Goal: Task Accomplishment & Management: Manage account settings

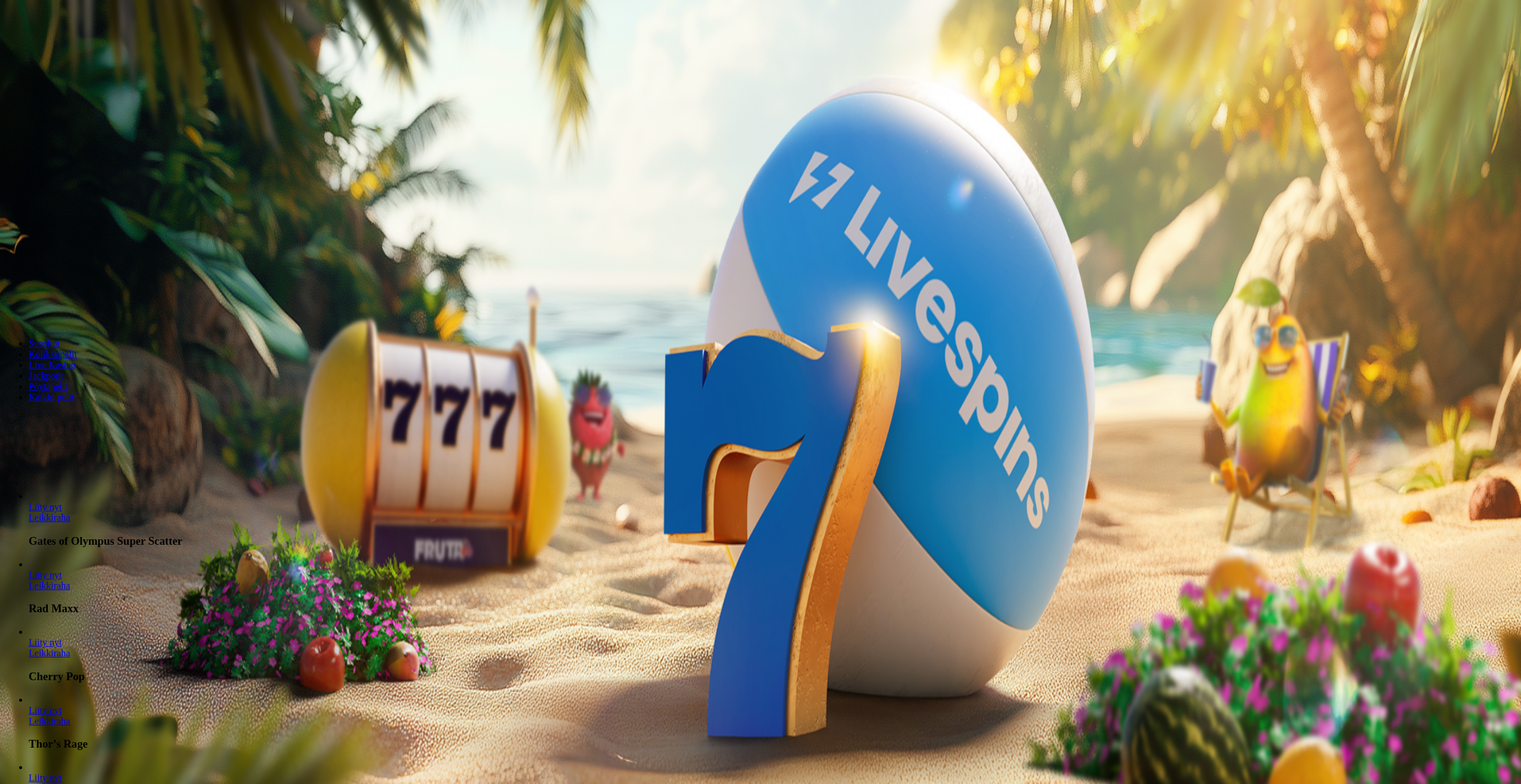
click at [78, 48] on span "Kirjaudu" at bounding box center [83, 43] width 29 height 9
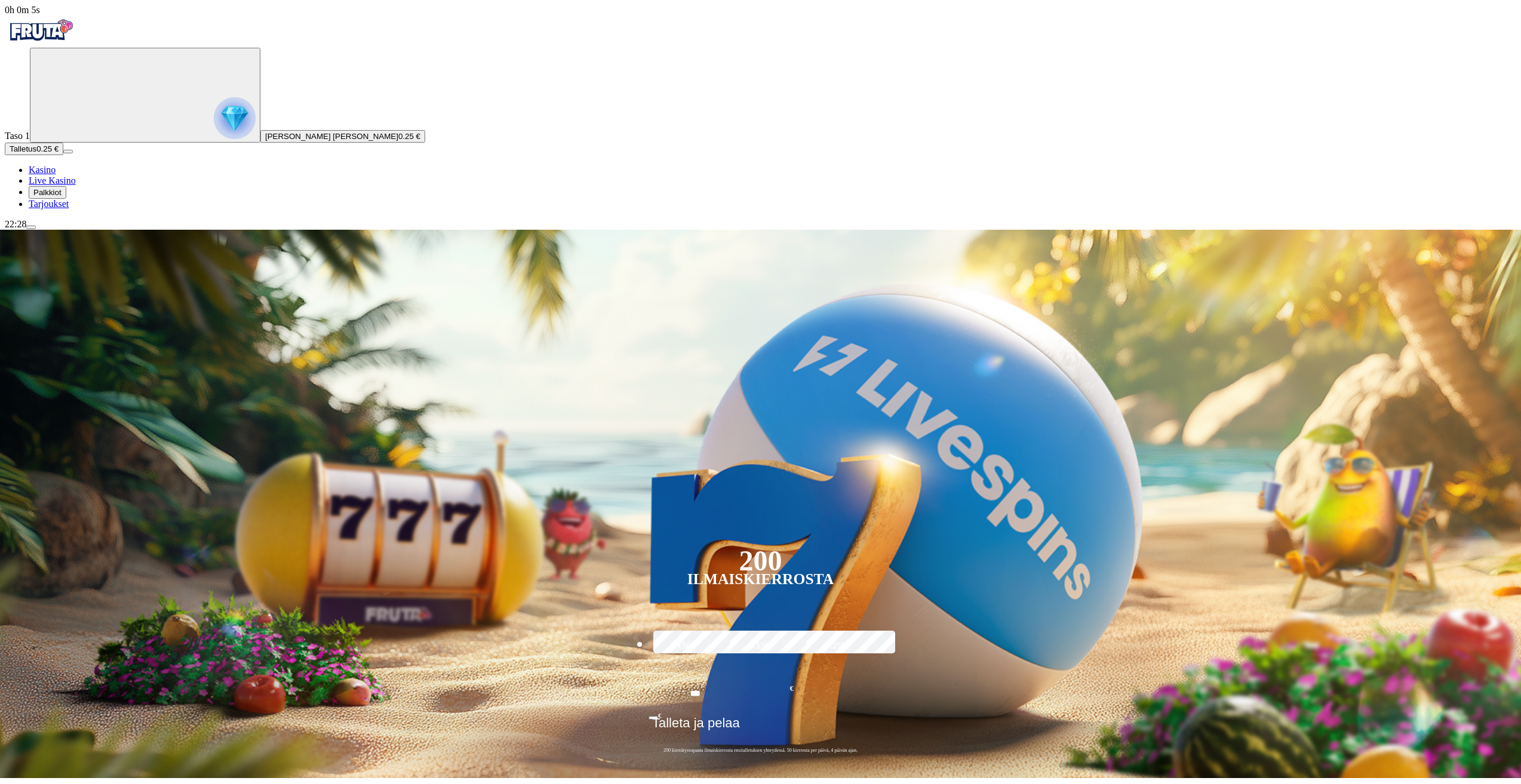
click at [56, 175] on span "Kasino" at bounding box center [42, 170] width 27 height 10
click at [214, 139] on img "Primary" at bounding box center [235, 118] width 42 height 42
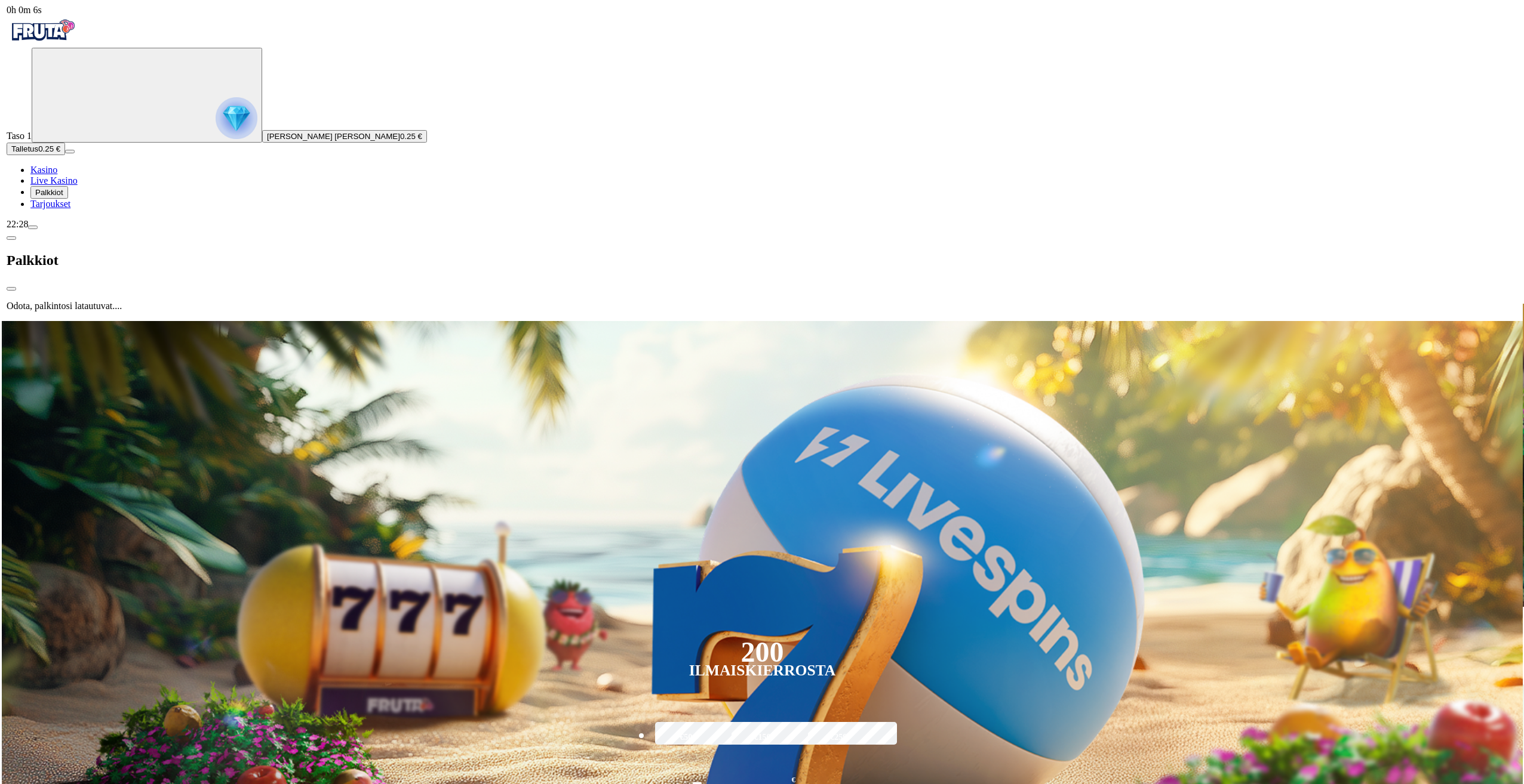
scroll to position [642, 0]
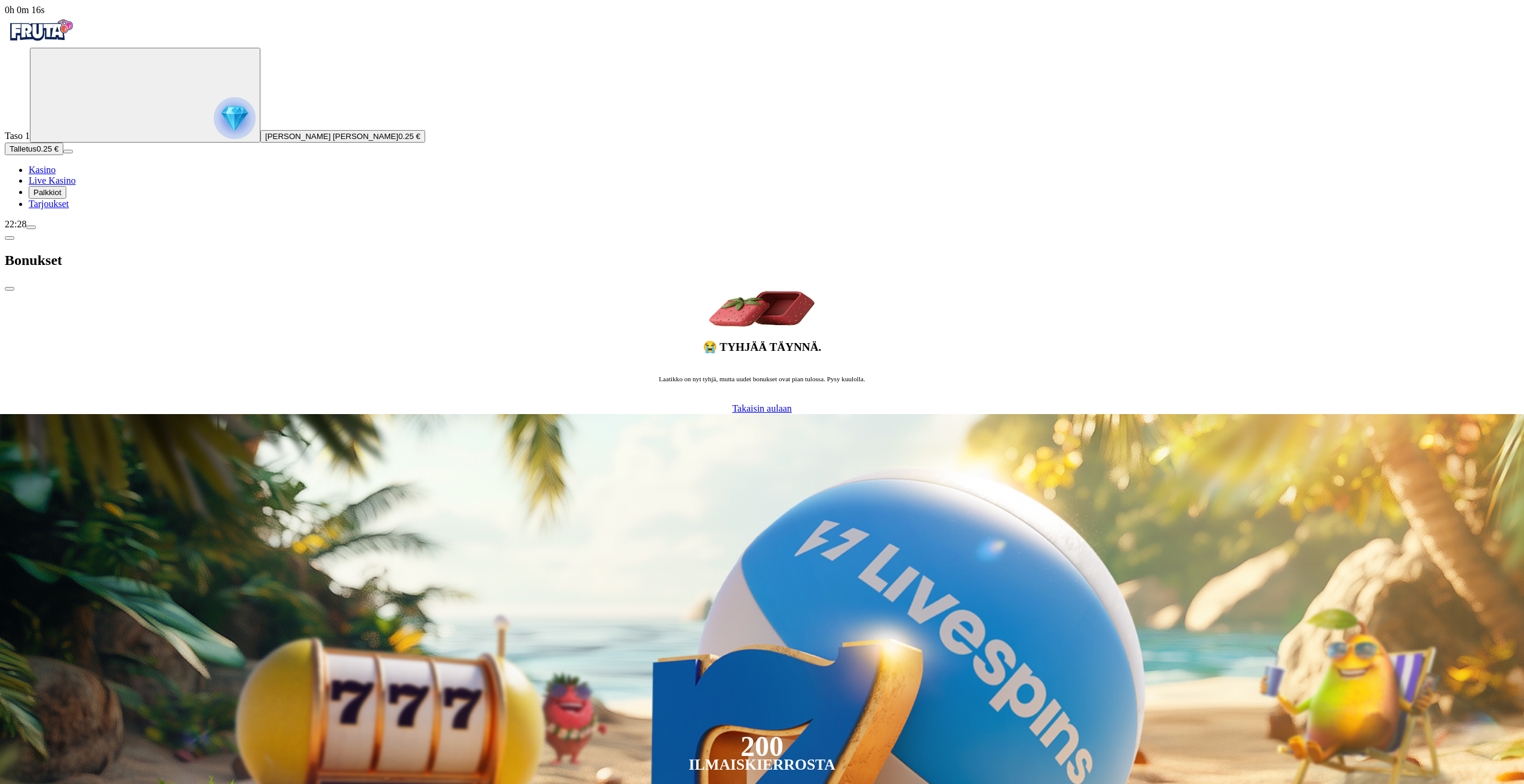
click at [59, 197] on span "Palkkiot" at bounding box center [47, 193] width 28 height 9
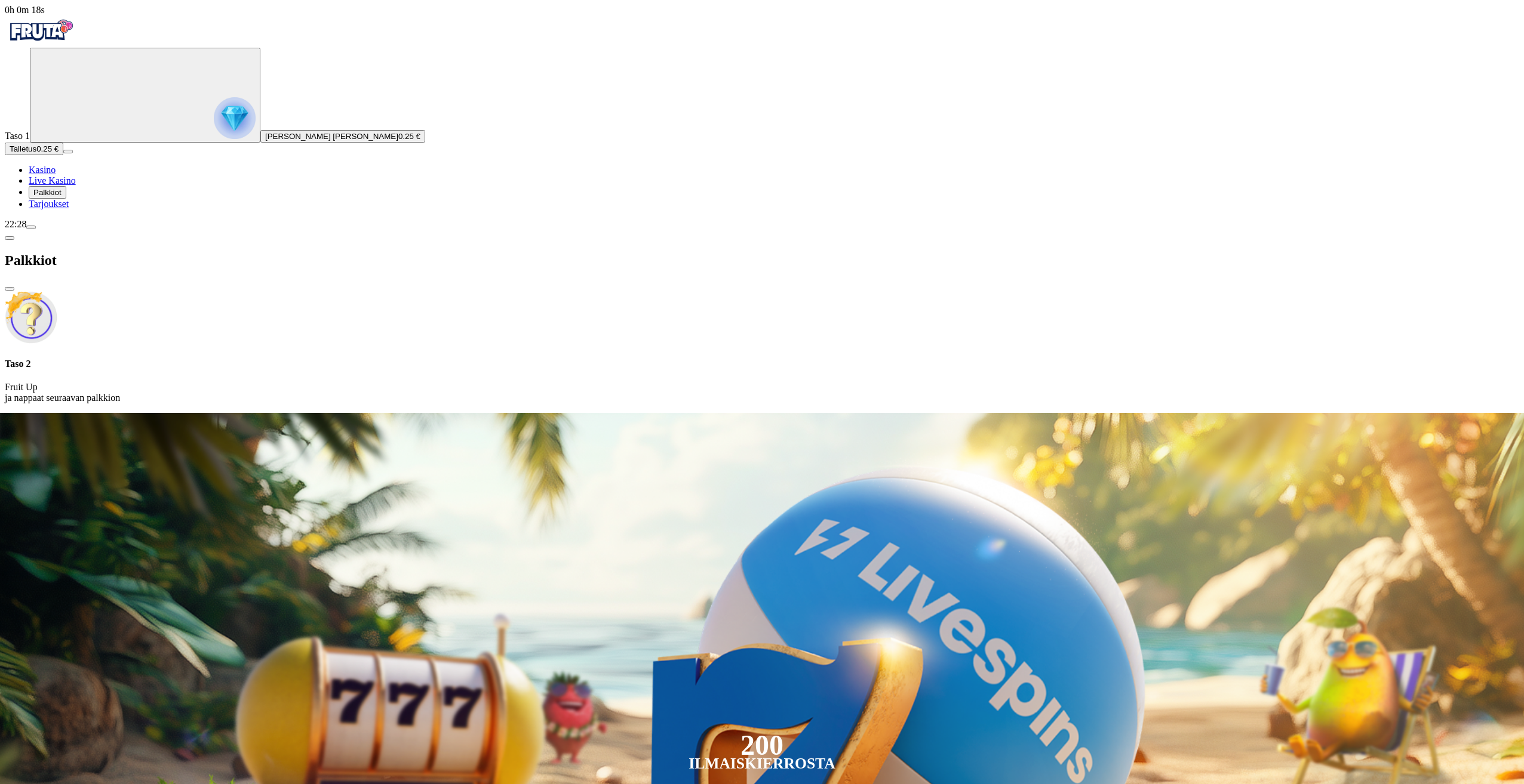
click at [62, 197] on span "Palkkiot" at bounding box center [47, 193] width 28 height 9
click at [68, 209] on span "Tarjoukset" at bounding box center [49, 204] width 40 height 10
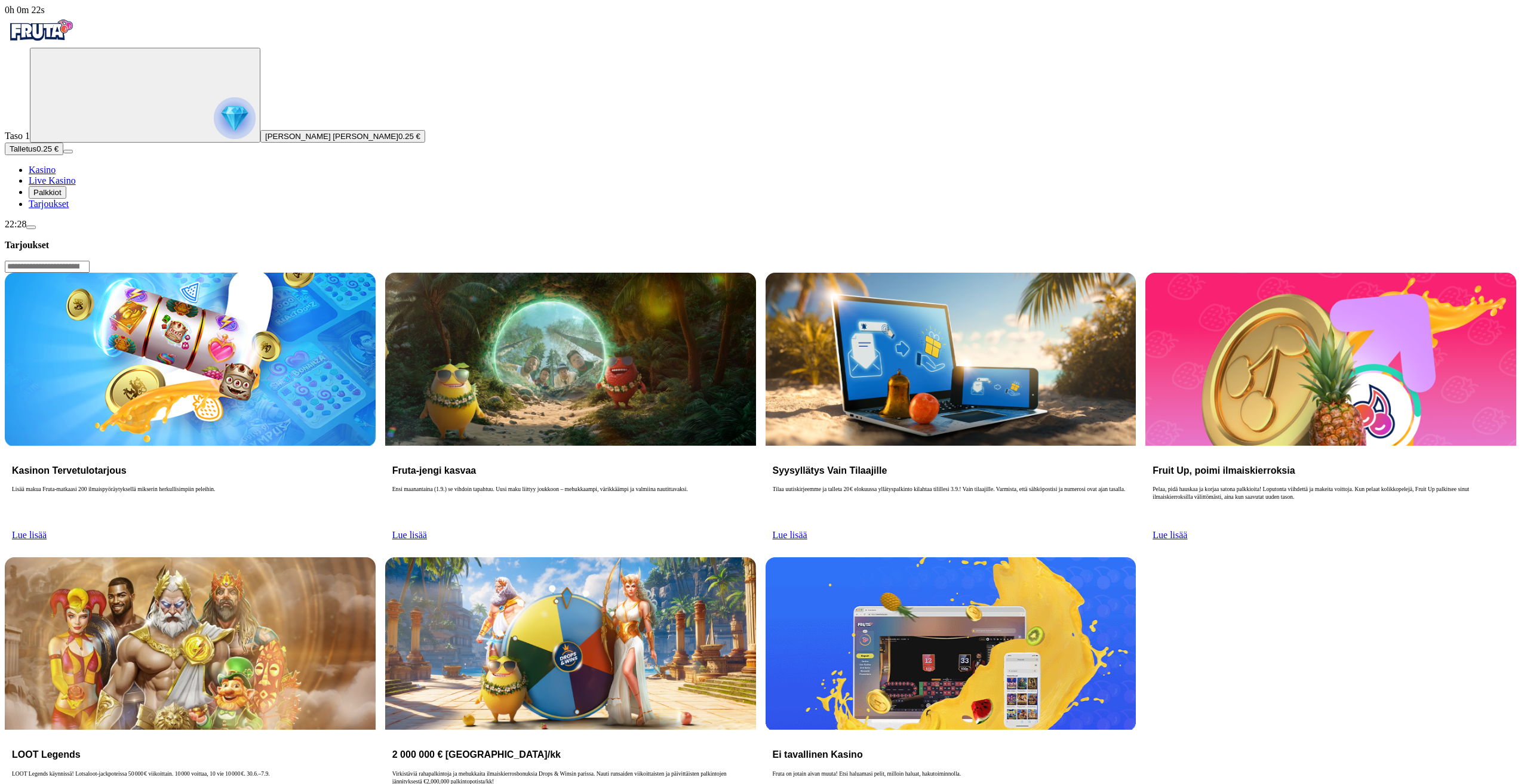
click at [57, 198] on button "Palkkiot" at bounding box center [47, 192] width 37 height 12
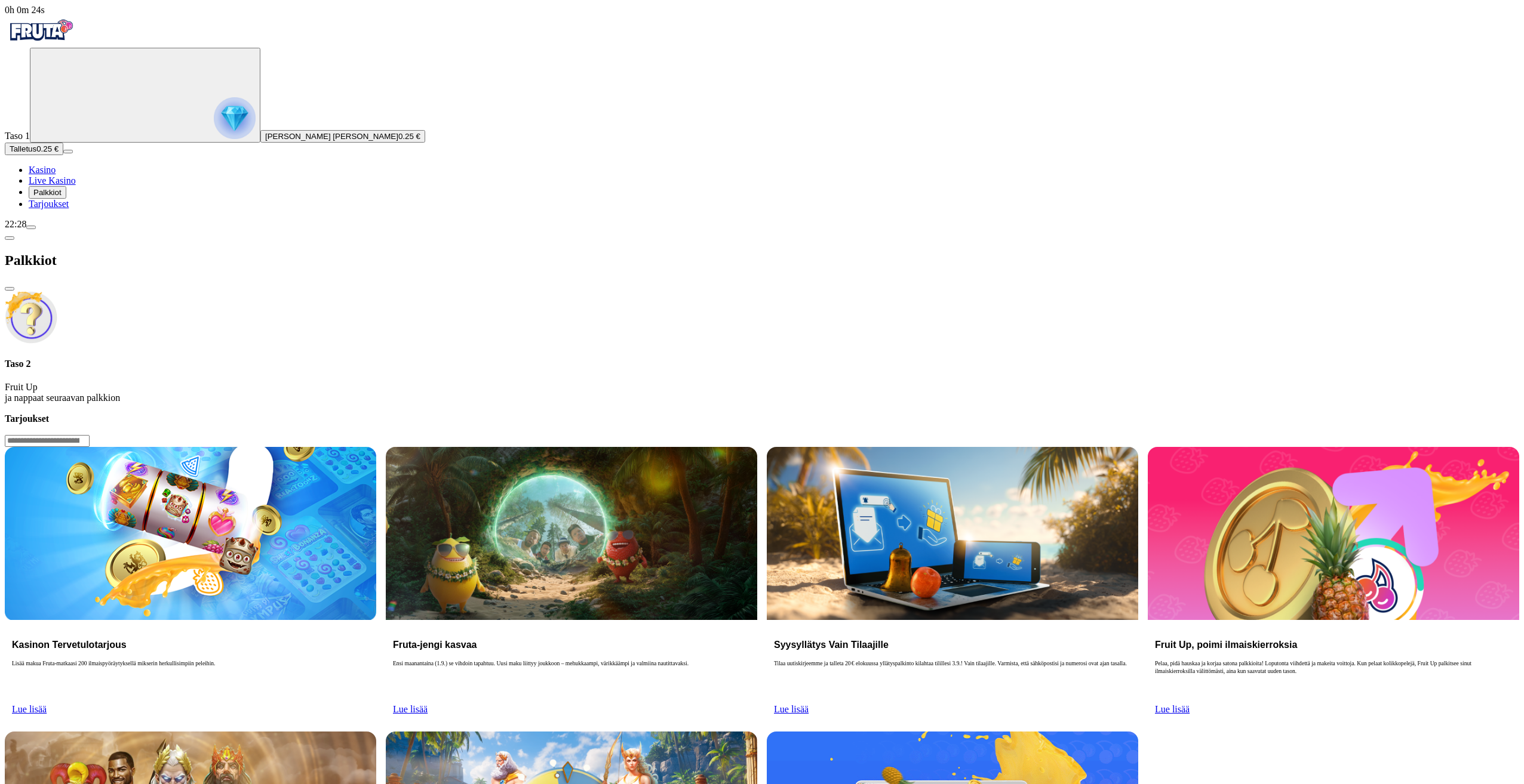
click at [56, 175] on span "Kasino" at bounding box center [42, 170] width 27 height 10
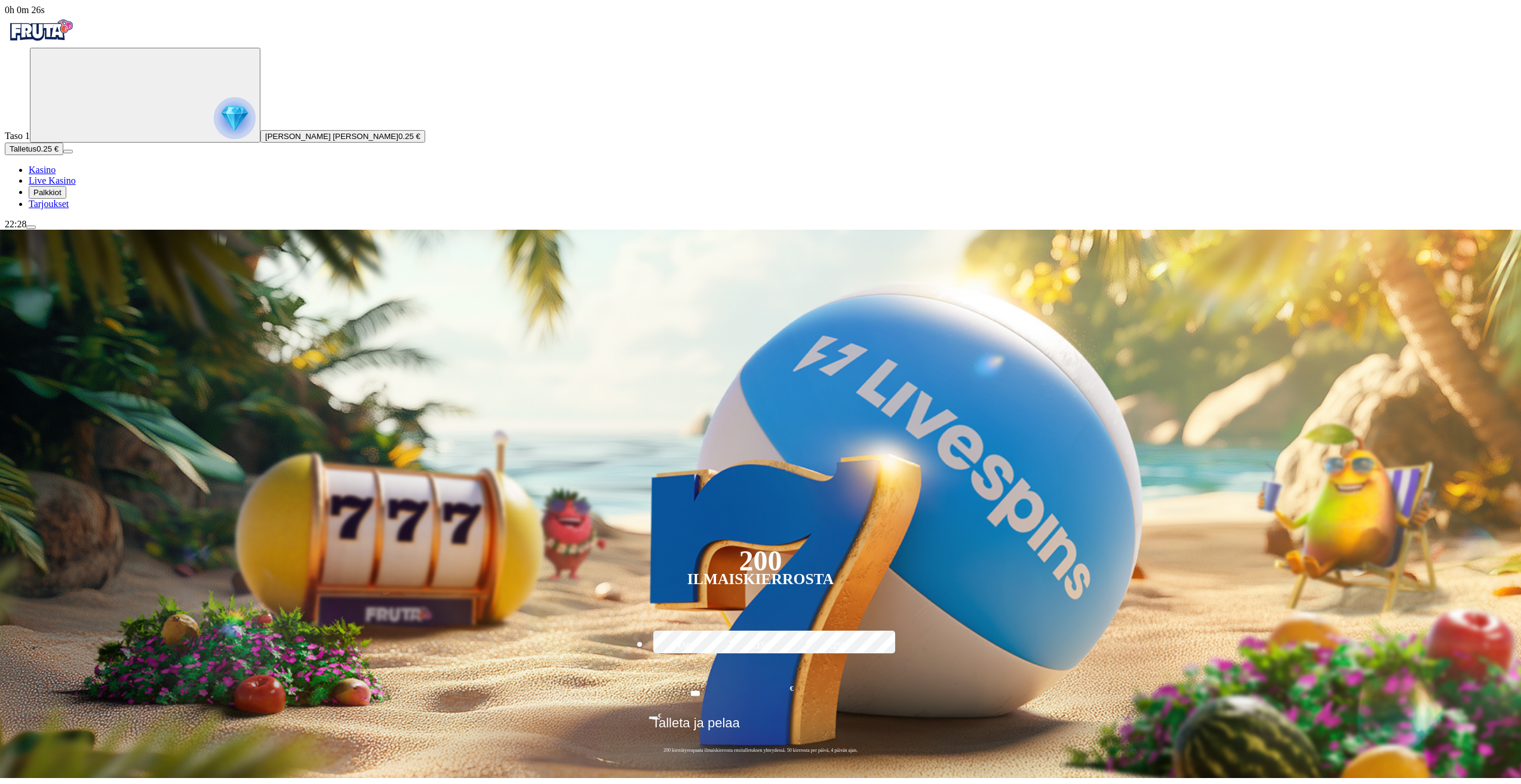
click at [214, 138] on img "Primary" at bounding box center [235, 118] width 42 height 42
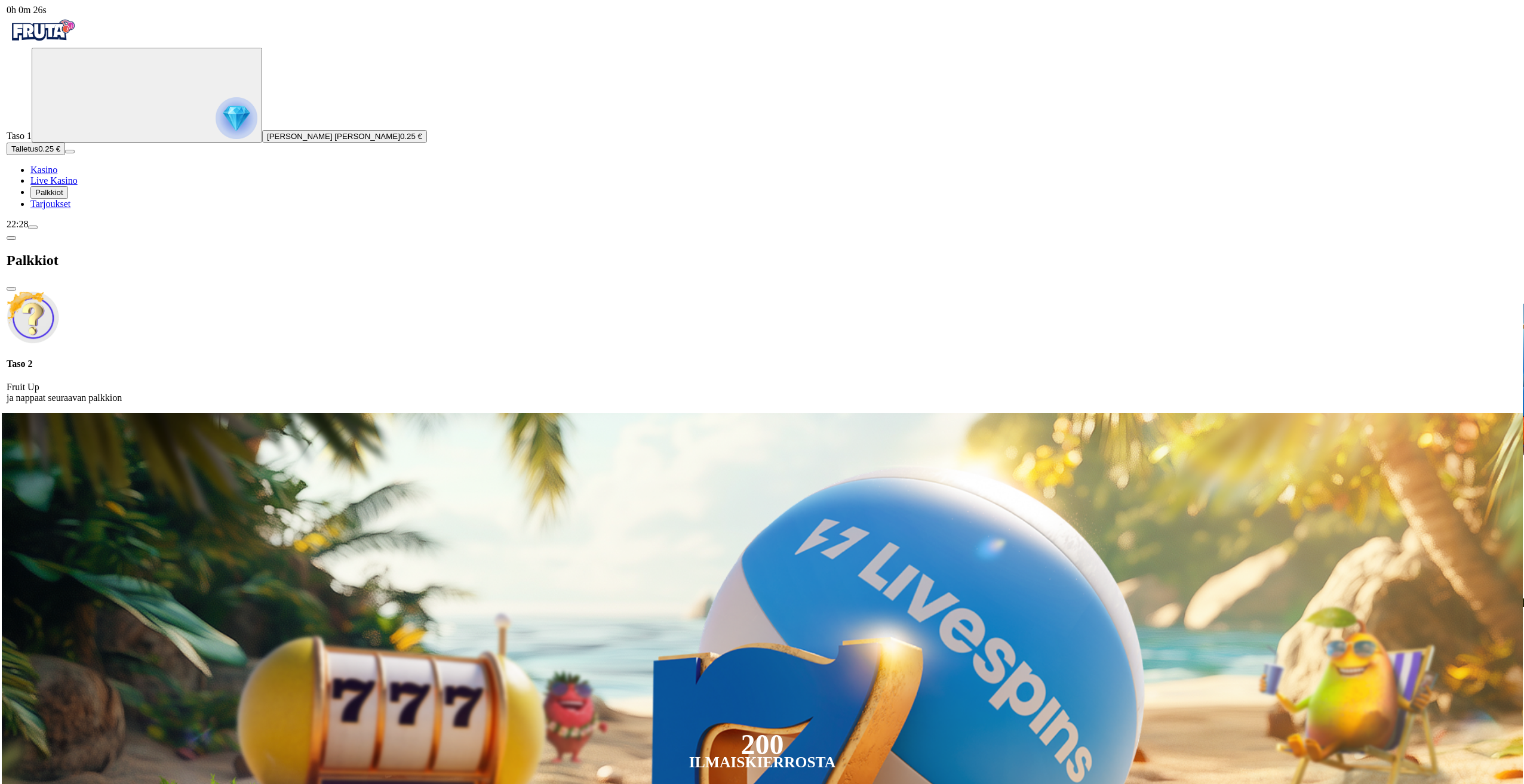
scroll to position [642, 0]
